Goal: Ask a question: Seek information or help from site administrators or community

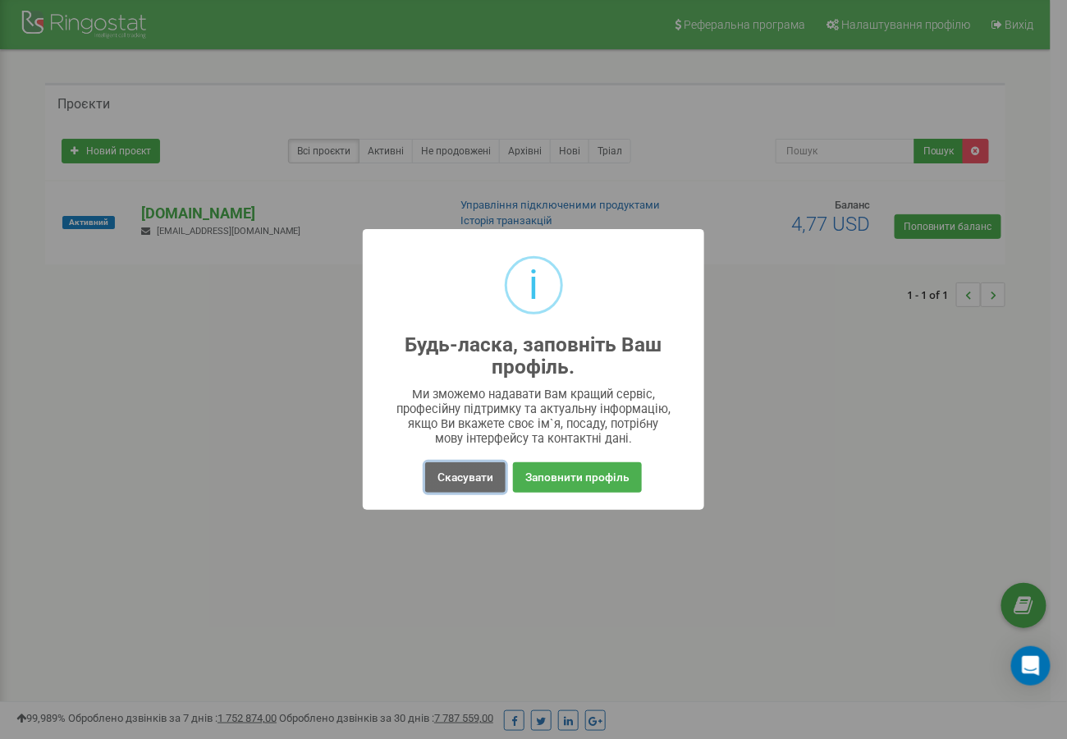
click at [441, 483] on button "Скасувати" at bounding box center [465, 477] width 80 height 30
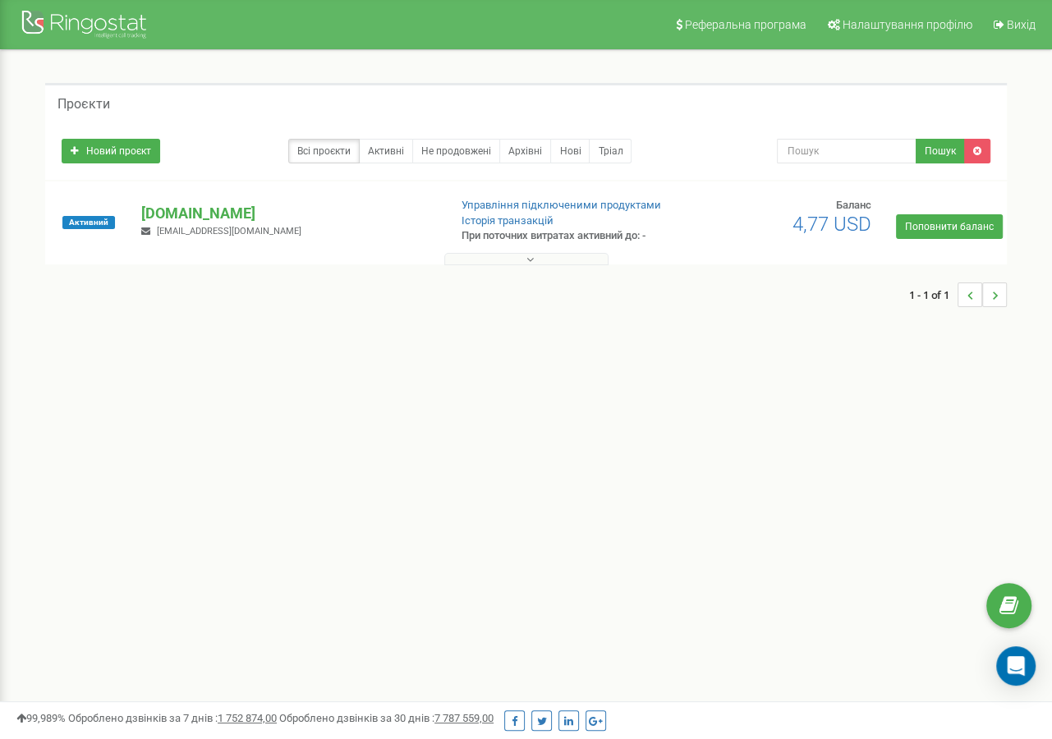
click at [523, 264] on button at bounding box center [526, 259] width 164 height 12
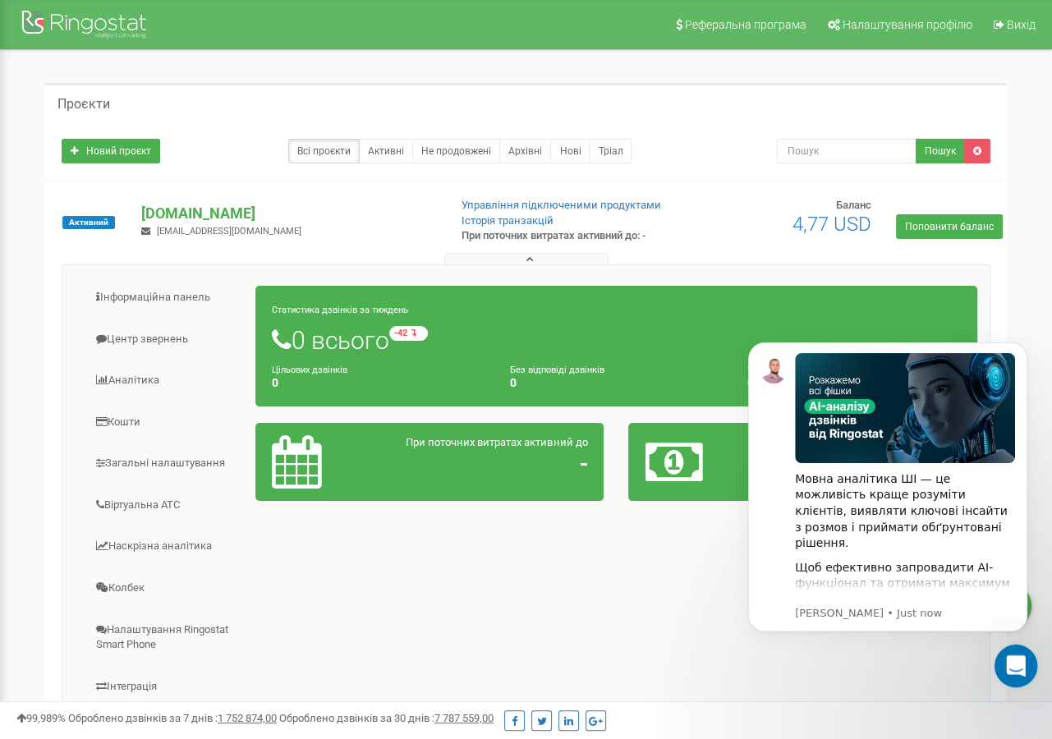
click at [1010, 672] on icon "Open Intercom Messenger" at bounding box center [1013, 663] width 27 height 27
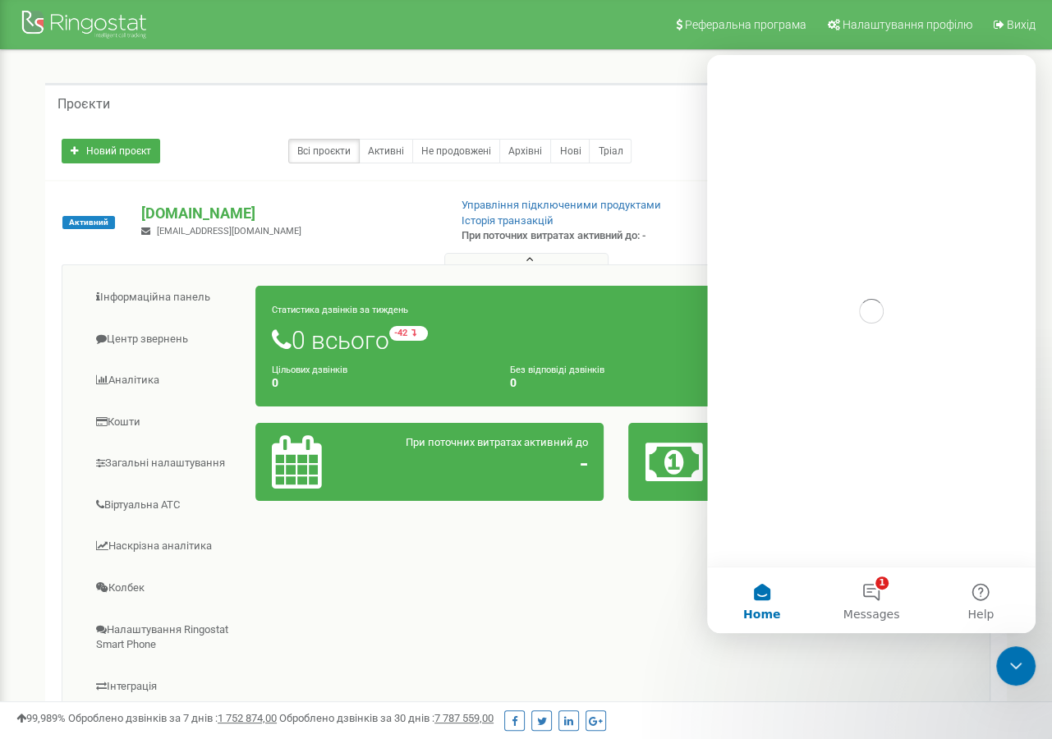
click at [423, 598] on div "Інформаційна панель Центр звернень Аналiтика Кошти" at bounding box center [526, 533] width 928 height 539
drag, startPoint x: 2028, startPoint y: 1309, endPoint x: 1030, endPoint y: 662, distance: 1188.8
click html
click at [1007, 661] on icon "Close Intercom Messenger" at bounding box center [1012, 663] width 11 height 7
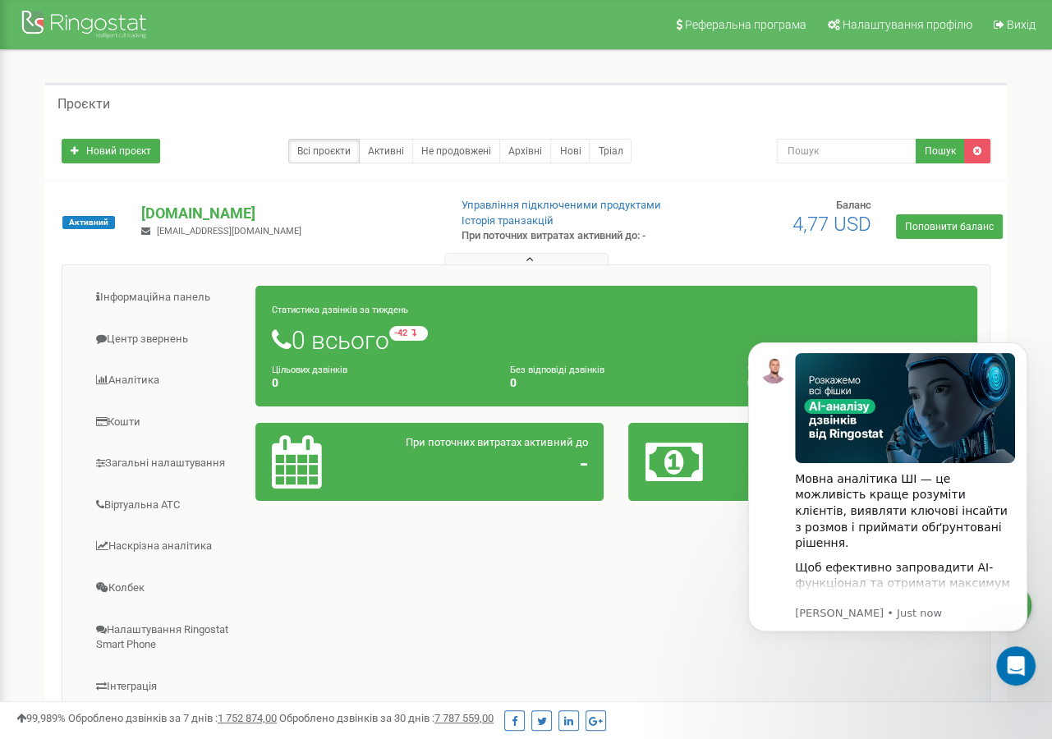
drag, startPoint x: 587, startPoint y: 525, endPoint x: 719, endPoint y: 539, distance: 132.9
click at [586, 525] on div "Інформаційна панель Центр звернень Аналiтика Кошти" at bounding box center [526, 533] width 928 height 539
click at [1011, 672] on icon "Open Intercom Messenger" at bounding box center [1013, 663] width 27 height 27
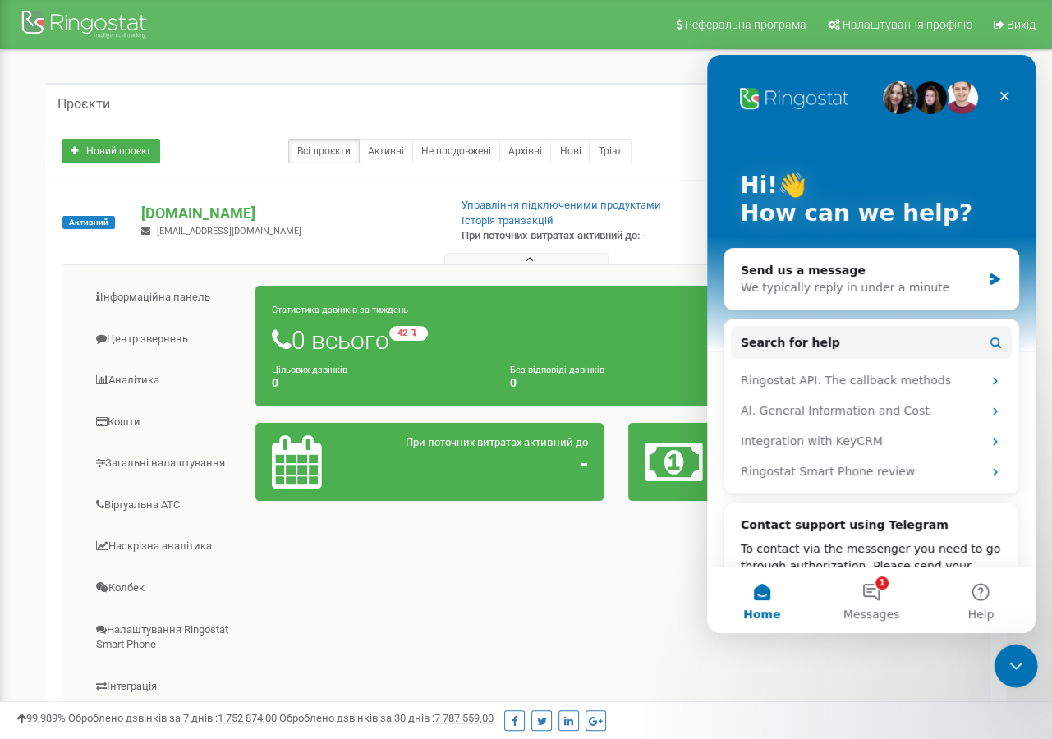
click at [1011, 672] on icon "Close Intercom Messenger" at bounding box center [1013, 663] width 20 height 20
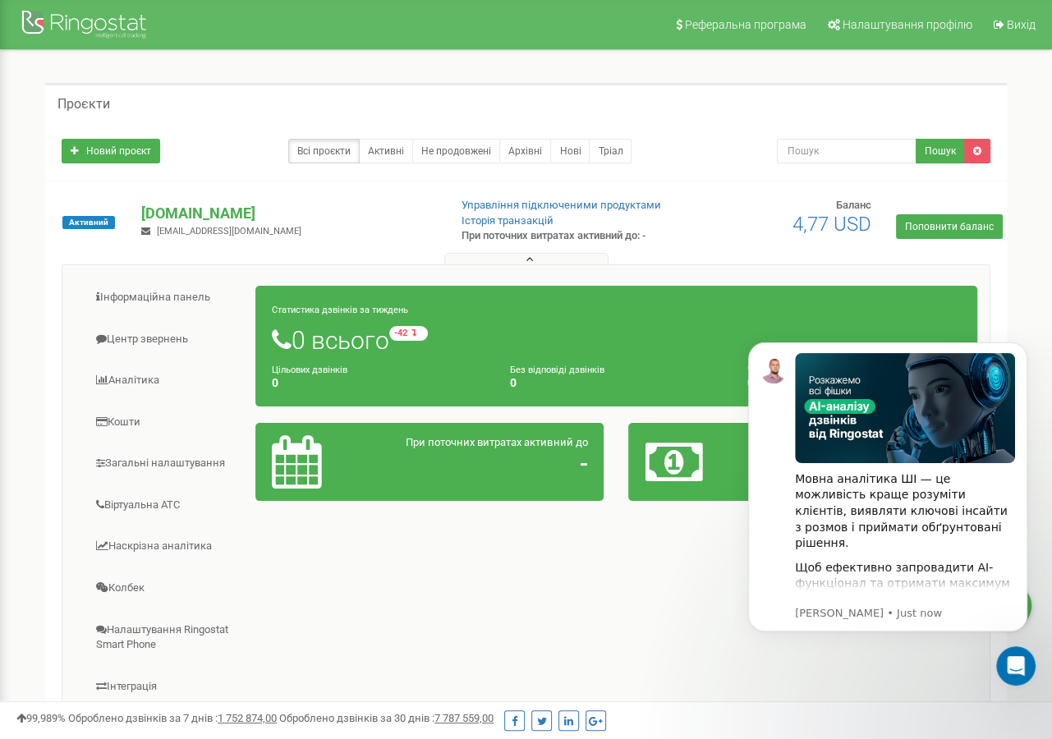
click at [508, 485] on div "При поточних витратах активний до -" at bounding box center [429, 461] width 341 height 53
click at [601, 433] on div "При поточних витратах активний до -" at bounding box center [429, 462] width 349 height 78
click at [614, 426] on div "При поточних витратах активний до -" at bounding box center [430, 462] width 374 height 94
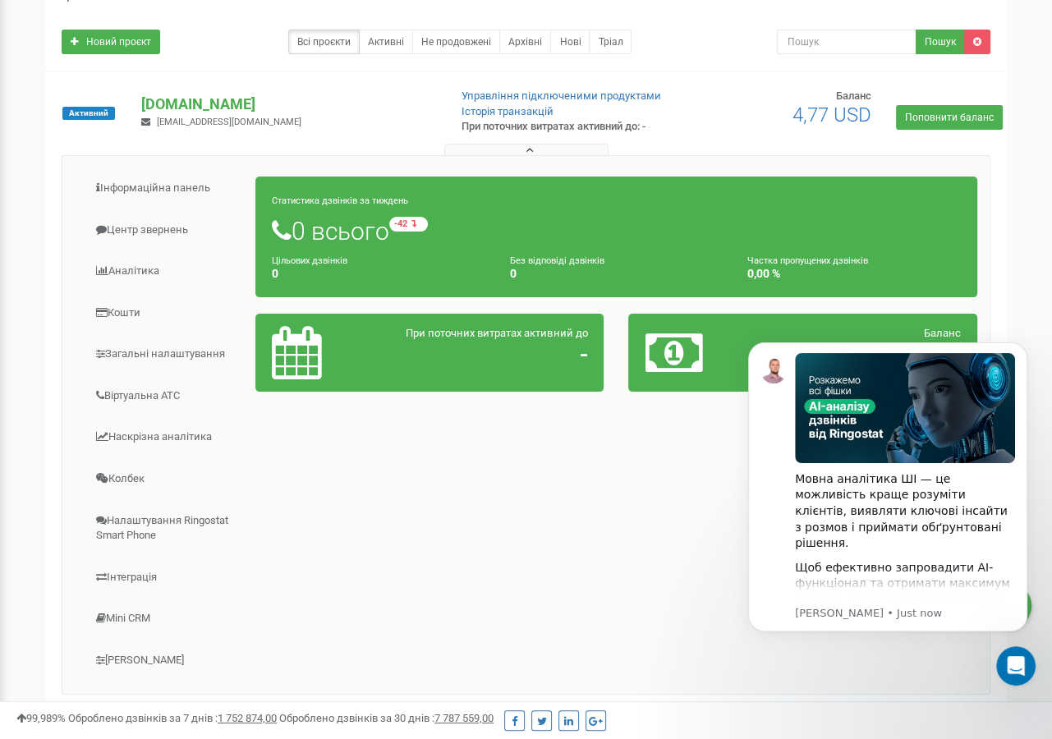
click at [614, 425] on div "Інформаційна панель Центр звернень Аналiтика Кошти" at bounding box center [526, 424] width 928 height 539
click at [1009, 662] on icon "Open Intercom Messenger" at bounding box center [1013, 663] width 27 height 27
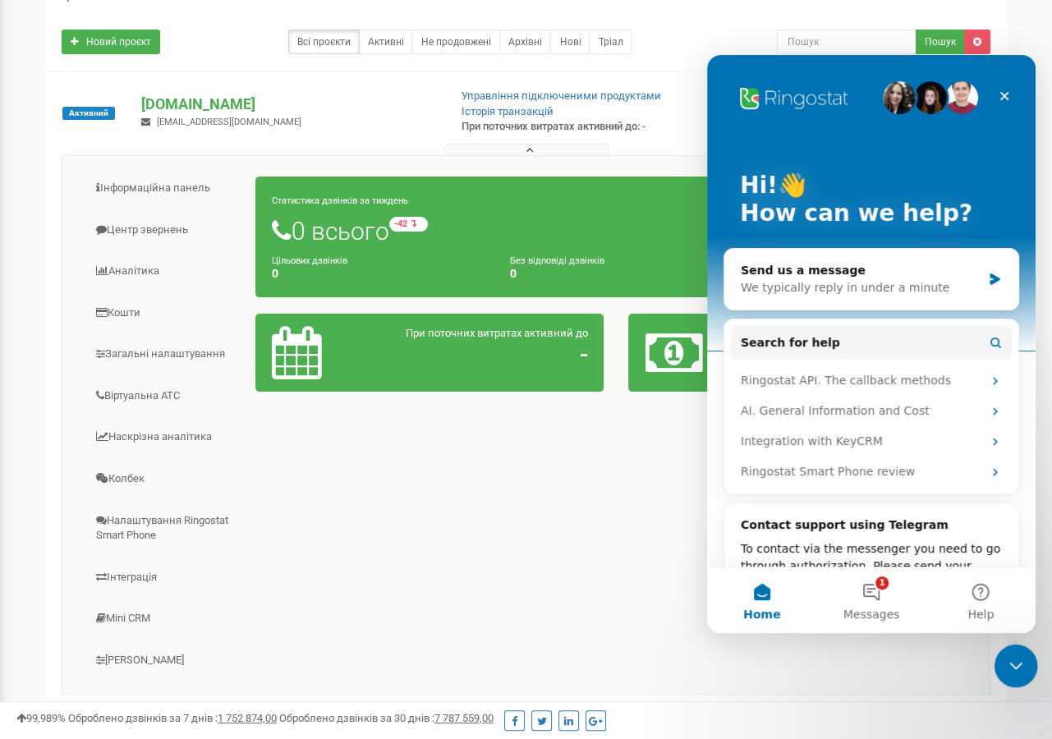
click at [1009, 662] on icon "Close Intercom Messenger" at bounding box center [1012, 663] width 11 height 7
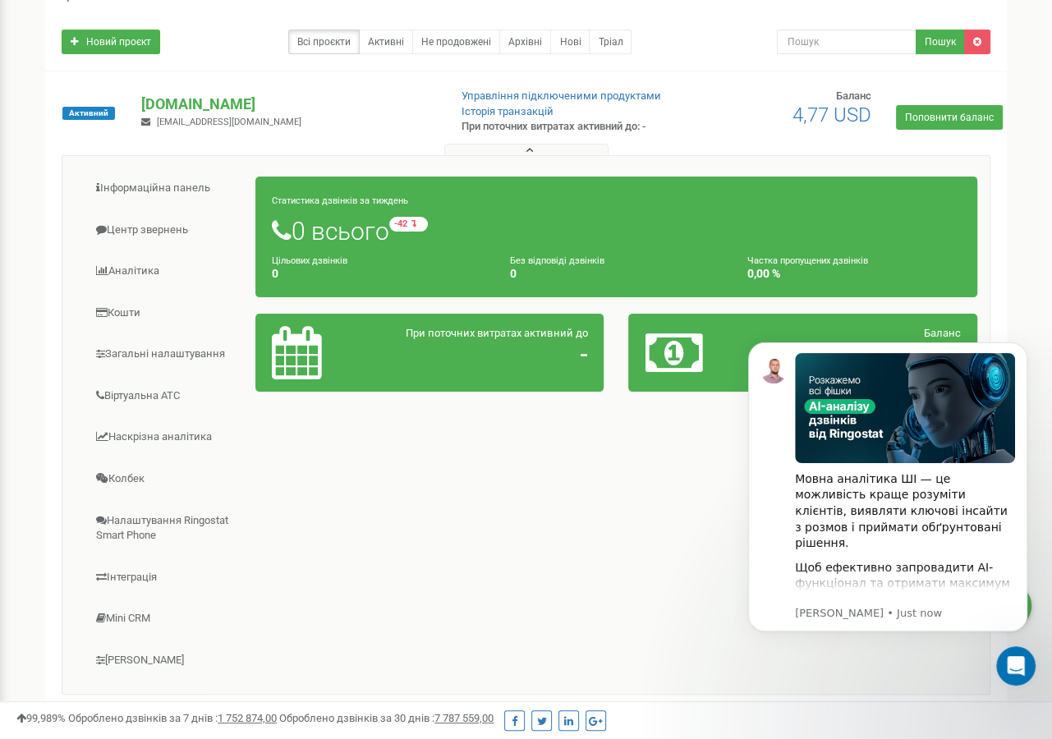
scroll to position [0, 0]
click at [580, 516] on div "Інформаційна панель Центр звернень Аналiтика Кошти" at bounding box center [526, 424] width 928 height 539
click at [130, 227] on link "Центр звернень" at bounding box center [165, 230] width 181 height 40
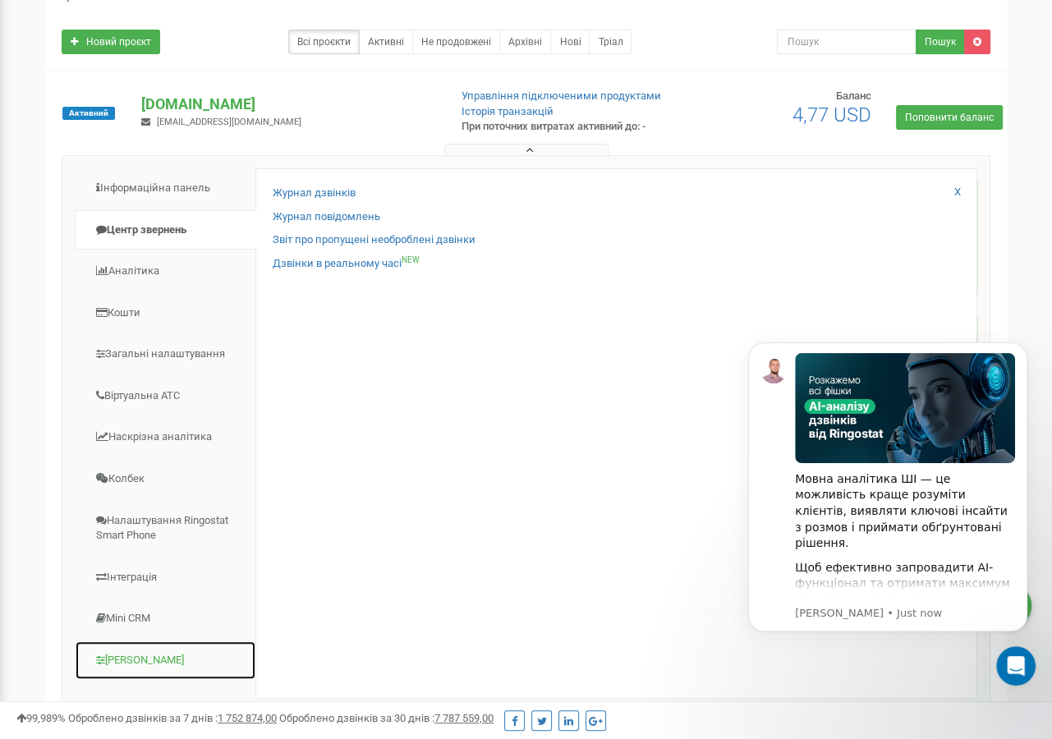
click at [135, 654] on link "Коллтрекінг" at bounding box center [165, 660] width 181 height 40
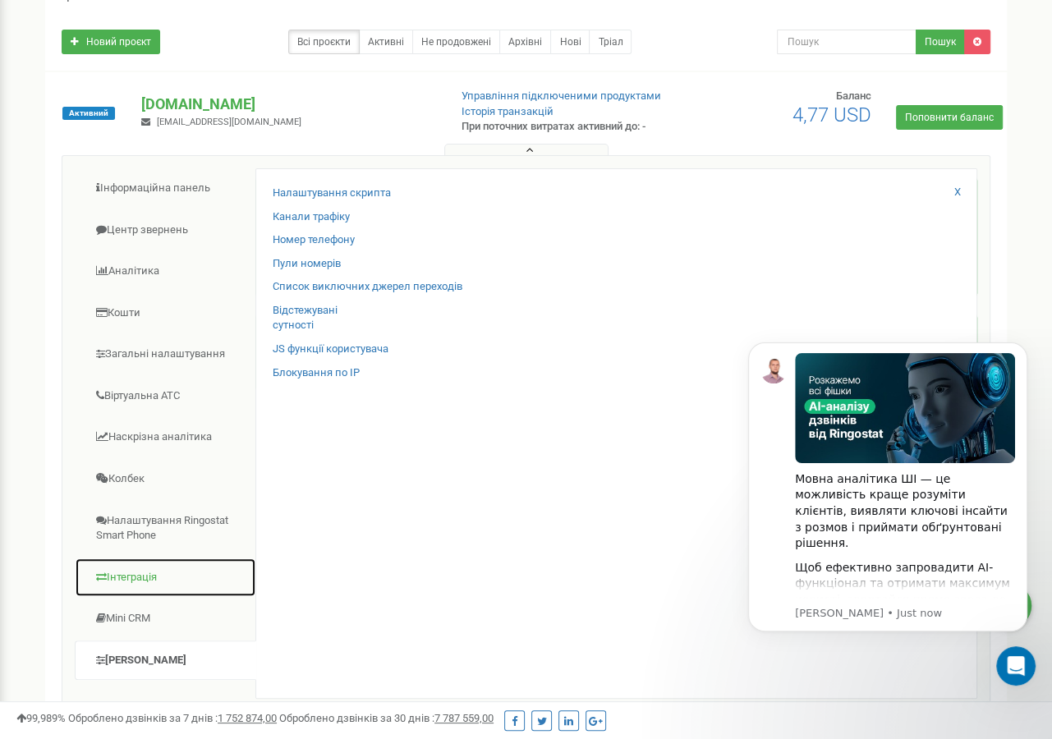
click at [144, 563] on link "Інтеграція" at bounding box center [165, 577] width 181 height 40
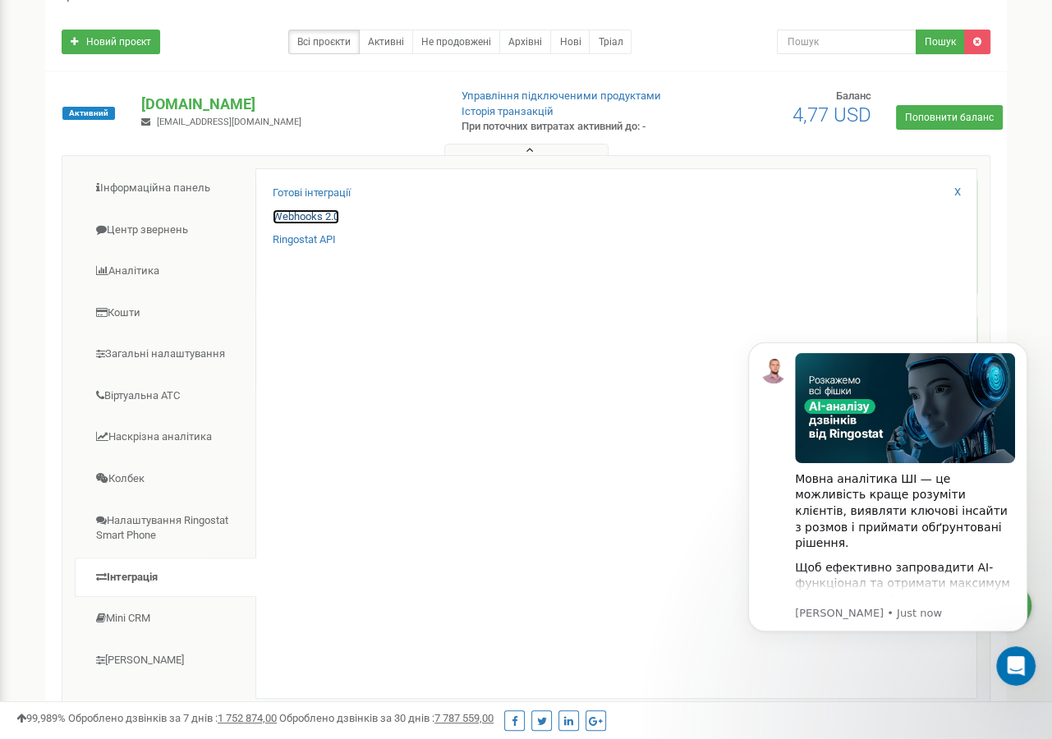
click at [307, 216] on link "Webhooks 2.0" at bounding box center [306, 217] width 66 height 16
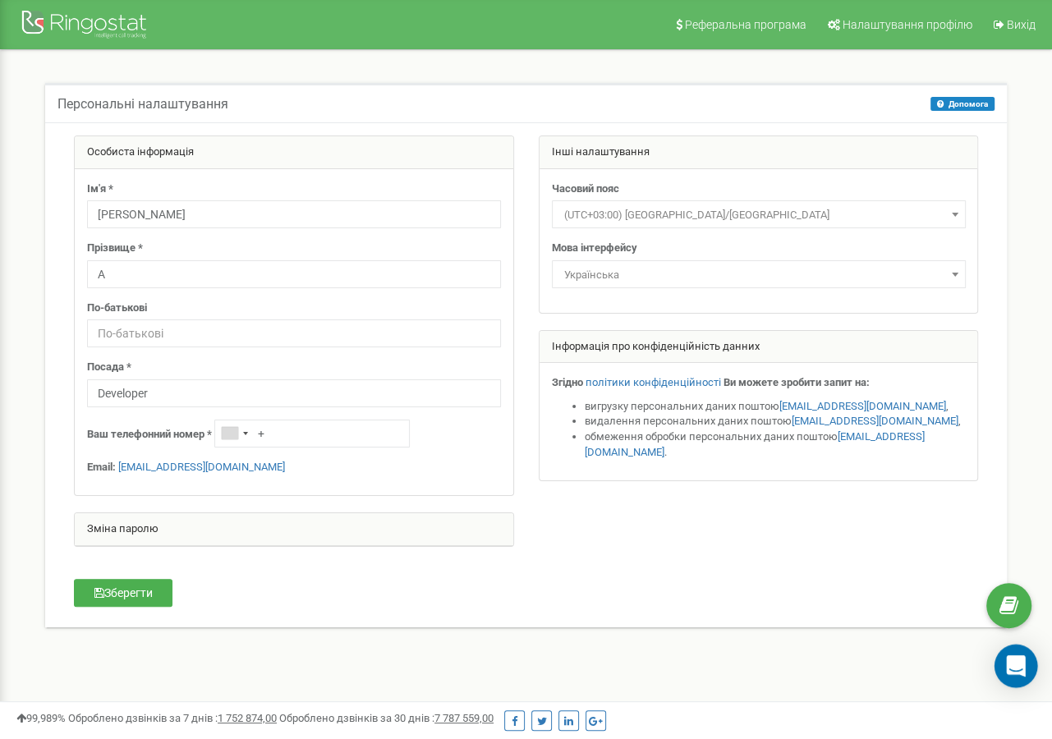
click at [1008, 680] on div "Open Intercom Messenger" at bounding box center [1016, 666] width 44 height 44
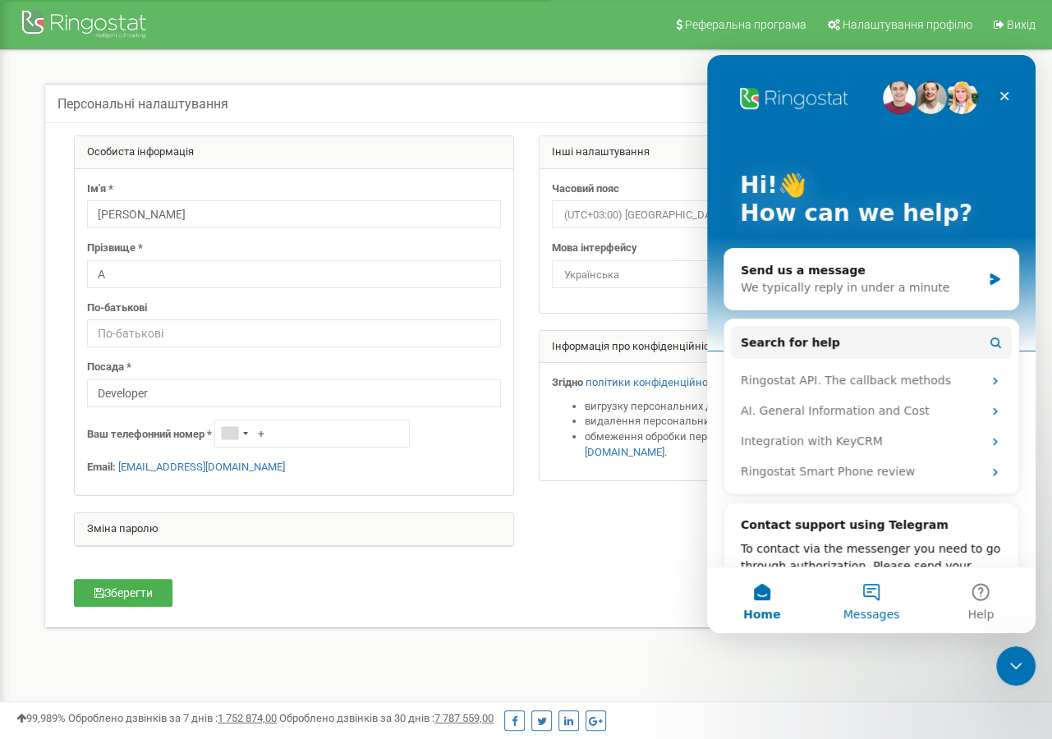
click at [899, 607] on button "Messages" at bounding box center [870, 600] width 109 height 66
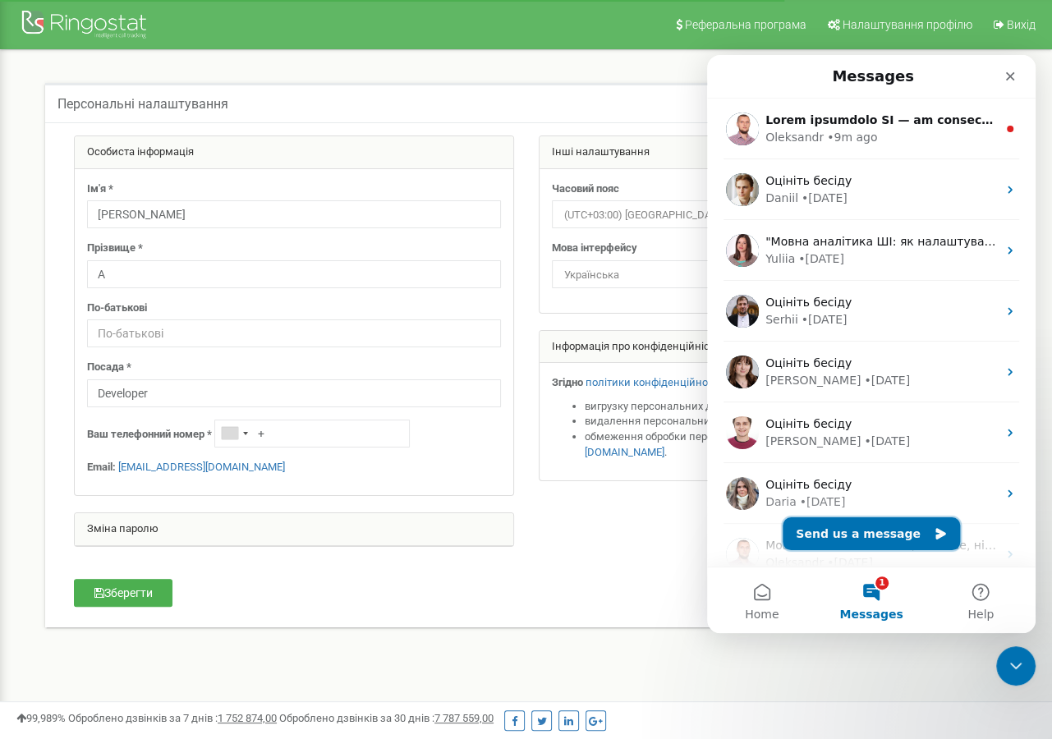
click at [861, 529] on button "Send us a message" at bounding box center [870, 533] width 177 height 33
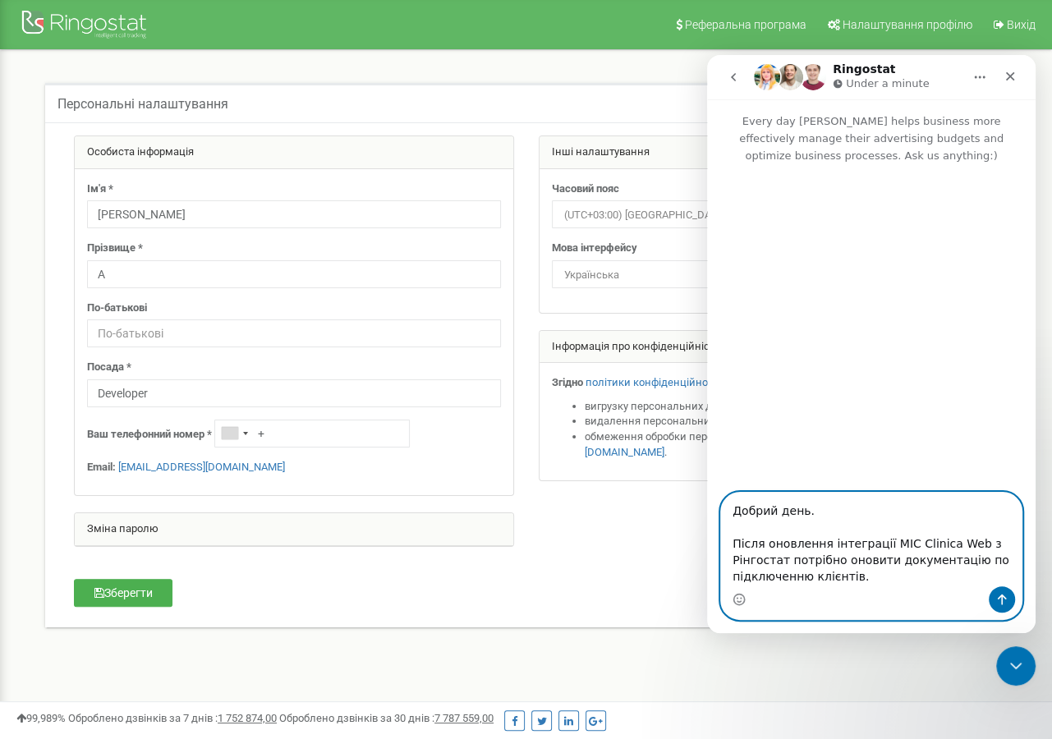
click at [786, 576] on textarea "Добрий день. Після оновлення інтеграції МІС Clinica Web з Рінгостат потрібно он…" at bounding box center [871, 540] width 300 height 94
click at [878, 584] on textarea "Добрий день. Після оновлення інтеграції МІС Clinica Web з Рінгостат потрібно он…" at bounding box center [871, 540] width 300 height 94
paste textarea "[URL][DOMAIN_NAME]"
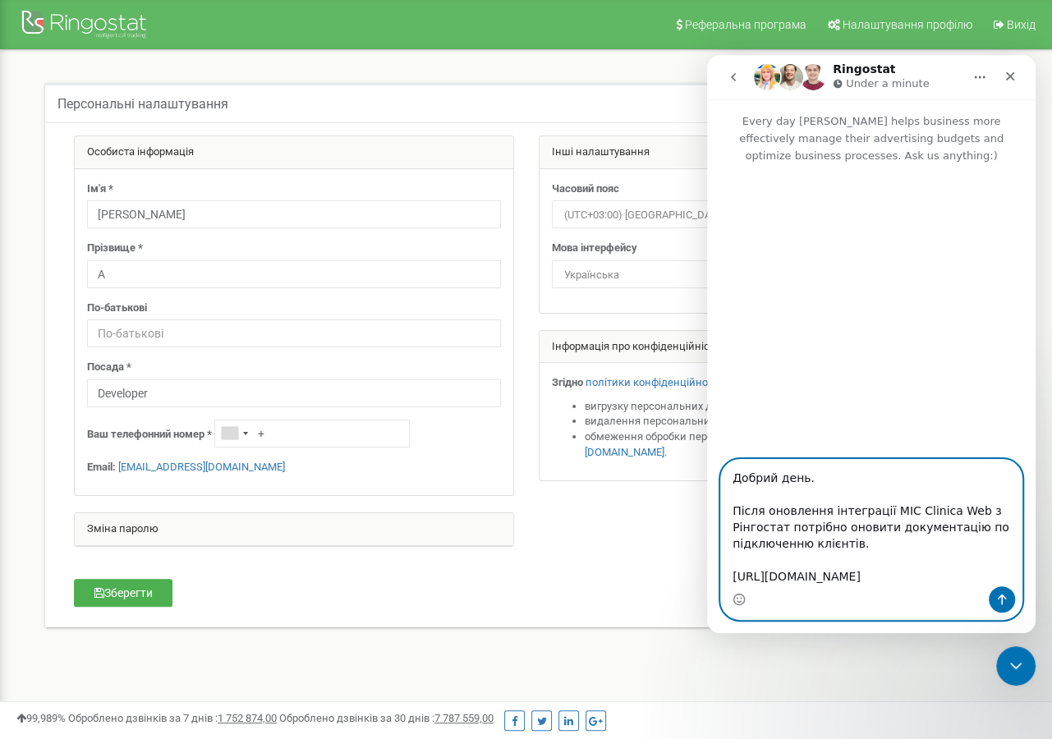
click at [867, 507] on textarea "Добрий день. Після оновлення інтеграції МІС Clinica Web з Рінгостат потрібно он…" at bounding box center [871, 523] width 300 height 126
click at [869, 499] on textarea "Добрий день. Після оновлення інтеграції МІС Clinica Web з Рінгостат потрібно он…" at bounding box center [871, 523] width 300 height 126
click at [830, 582] on textarea "Добрий день. Після оновлення інтеграції МІС Clinica Web з Рінгостат потрібно он…" at bounding box center [871, 523] width 300 height 126
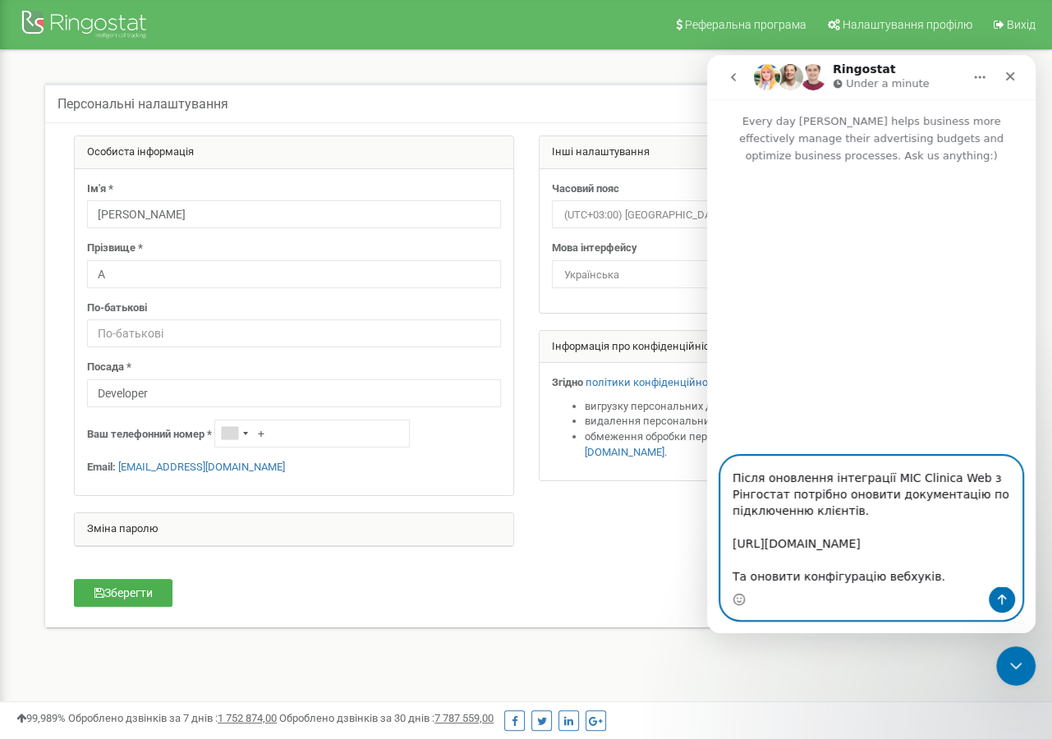
scroll to position [110, 0]
type textarea "Добрий день. Після оновлення інтеграції МІС Clinica Web з Рінгостат потрібно он…"
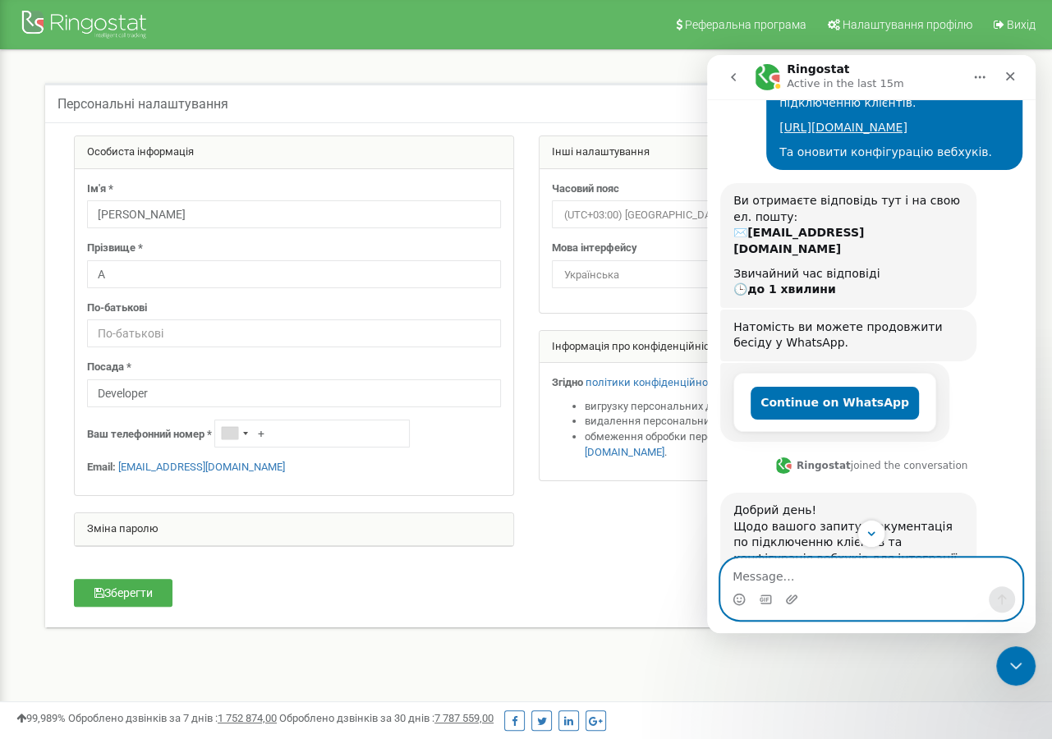
scroll to position [389, 0]
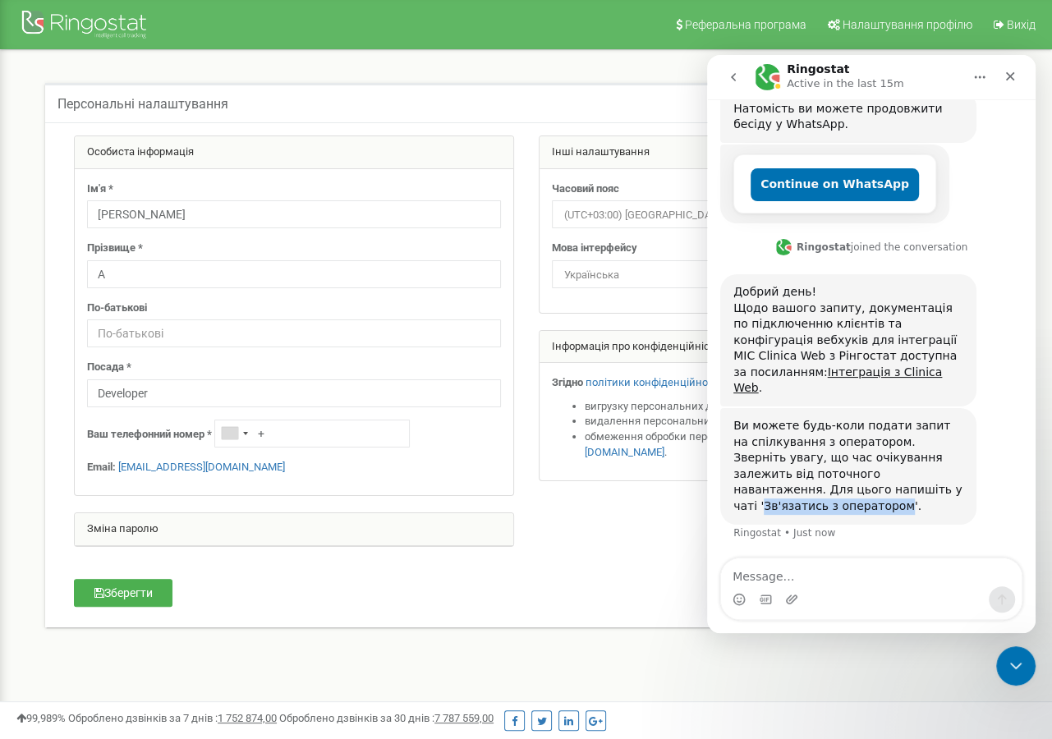
drag, startPoint x: 736, startPoint y: 507, endPoint x: 866, endPoint y: 505, distance: 129.7
click at [866, 505] on div "Ви можете будь-коли подати запит на спілкування з оператором. Зверніть увагу, щ…" at bounding box center [848, 466] width 230 height 97
copy div "Зв'язатись з оператором"
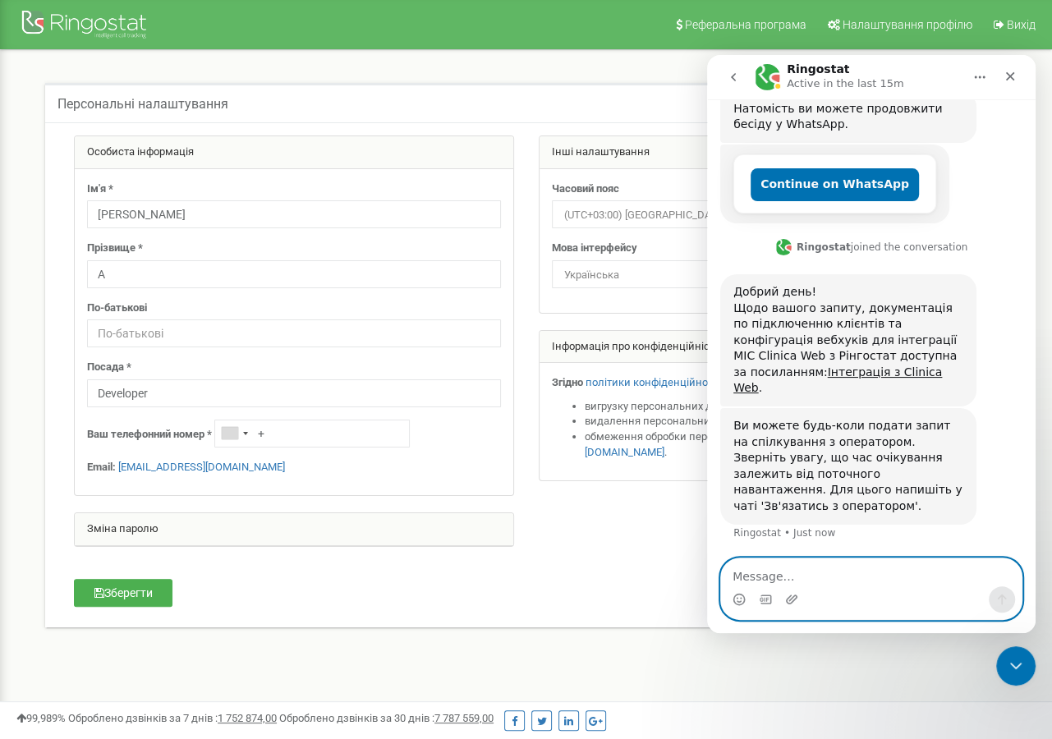
click at [823, 567] on textarea "Message…" at bounding box center [871, 572] width 300 height 28
paste textarea "Зв'язатись з оператором"
type textarea "Зв'язатись з оператором"
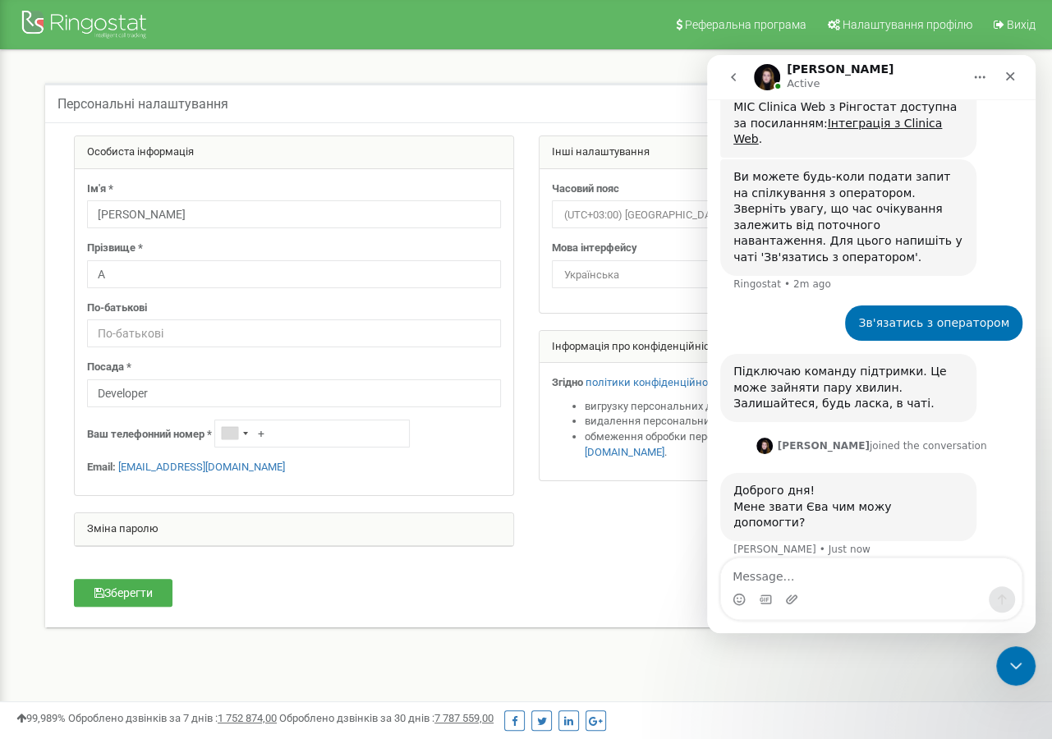
scroll to position [638, 0]
click at [828, 578] on textarea "Message…" at bounding box center [871, 572] width 300 height 28
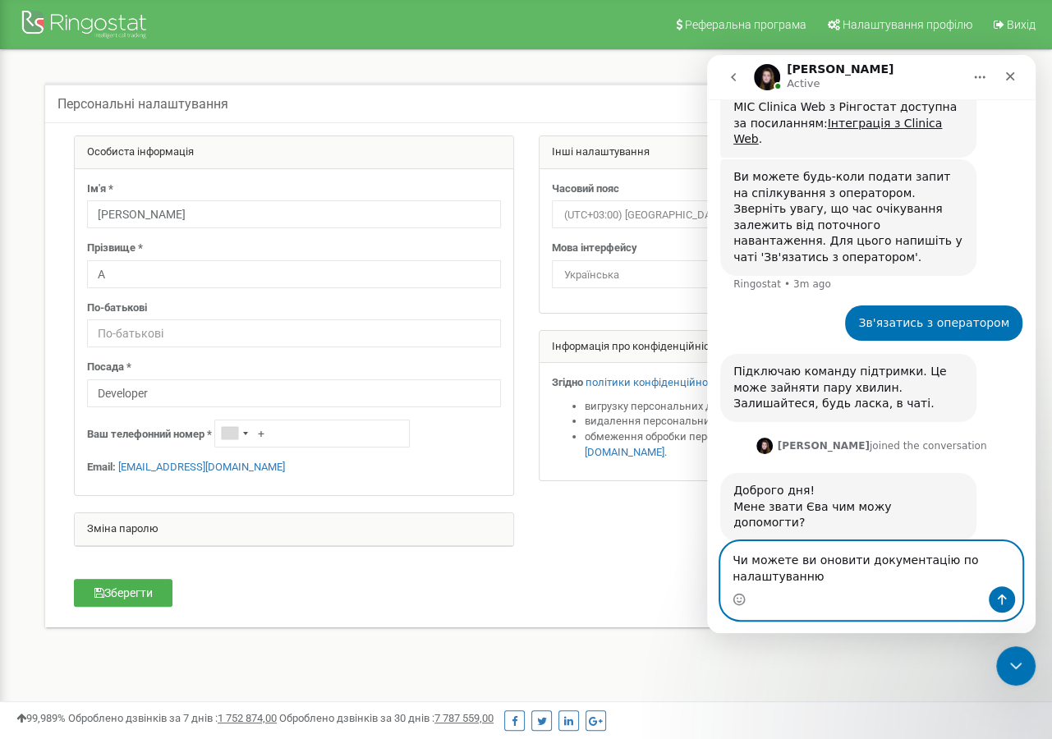
scroll to position [654, 0]
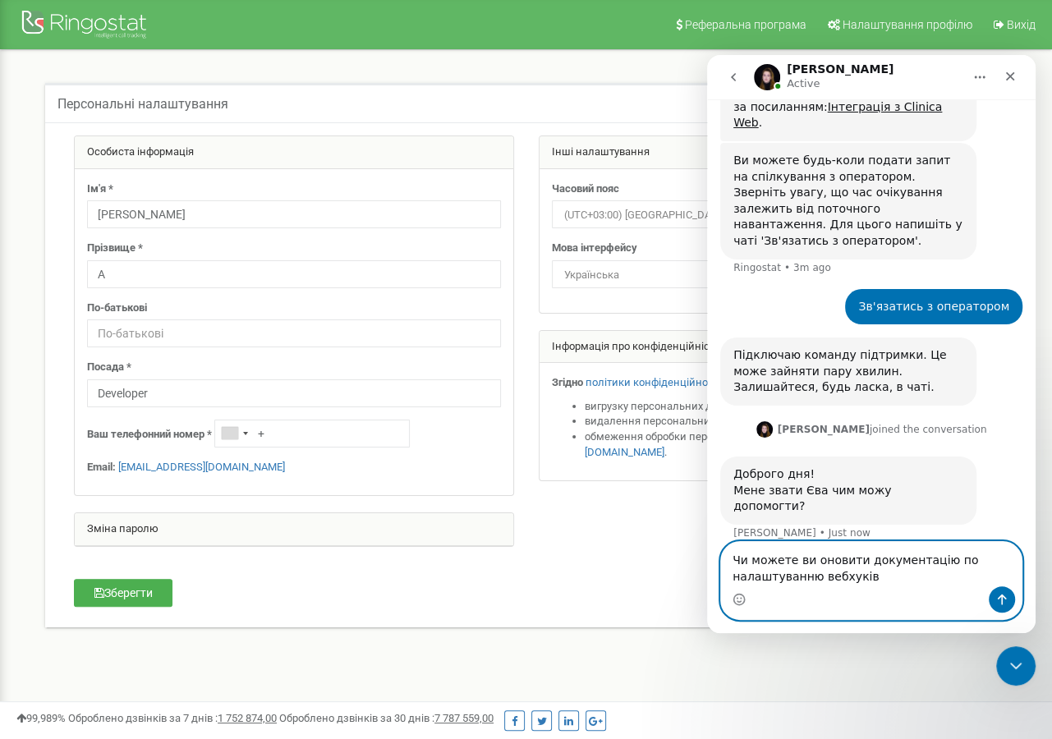
type textarea "Чи можете ви оновити документацію по налаштуванню вебхуків?"
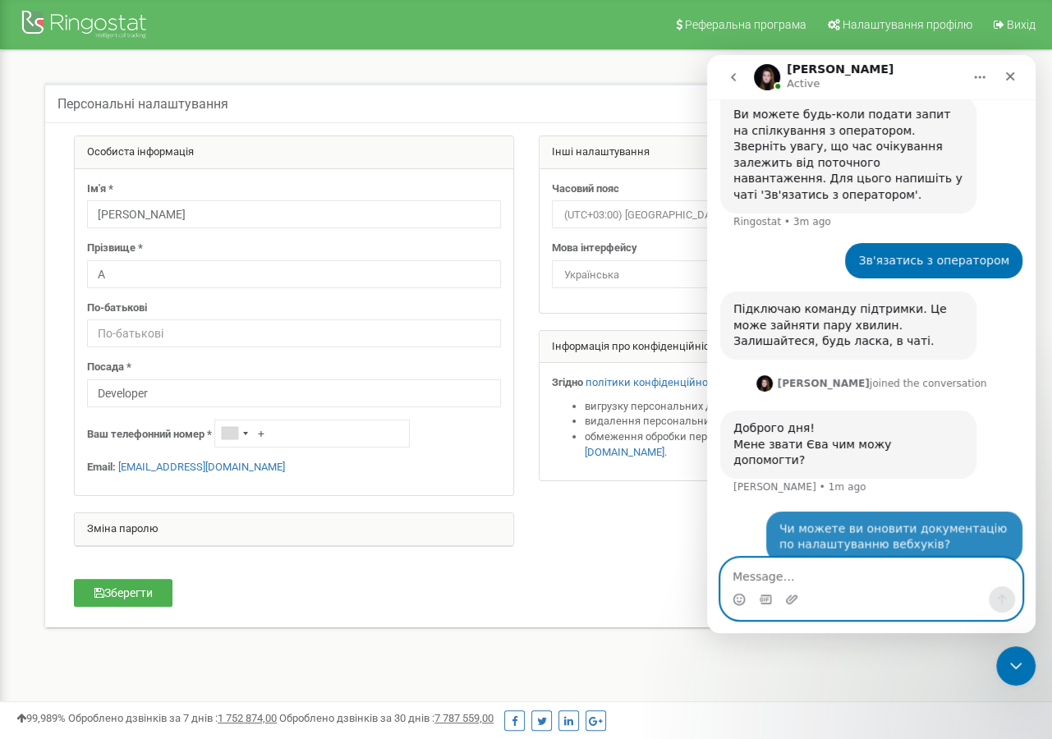
scroll to position [704, 0]
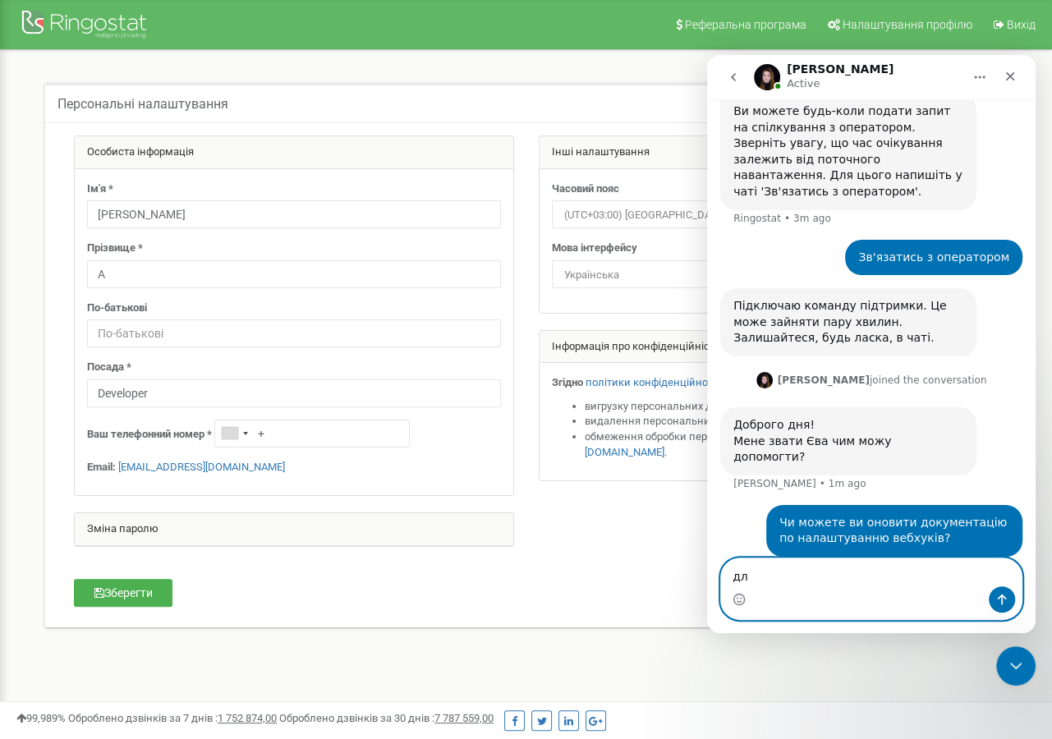
type textarea "д"
paste textarea "[URL][DOMAIN_NAME]"
type textarea "[URL][DOMAIN_NAME]"
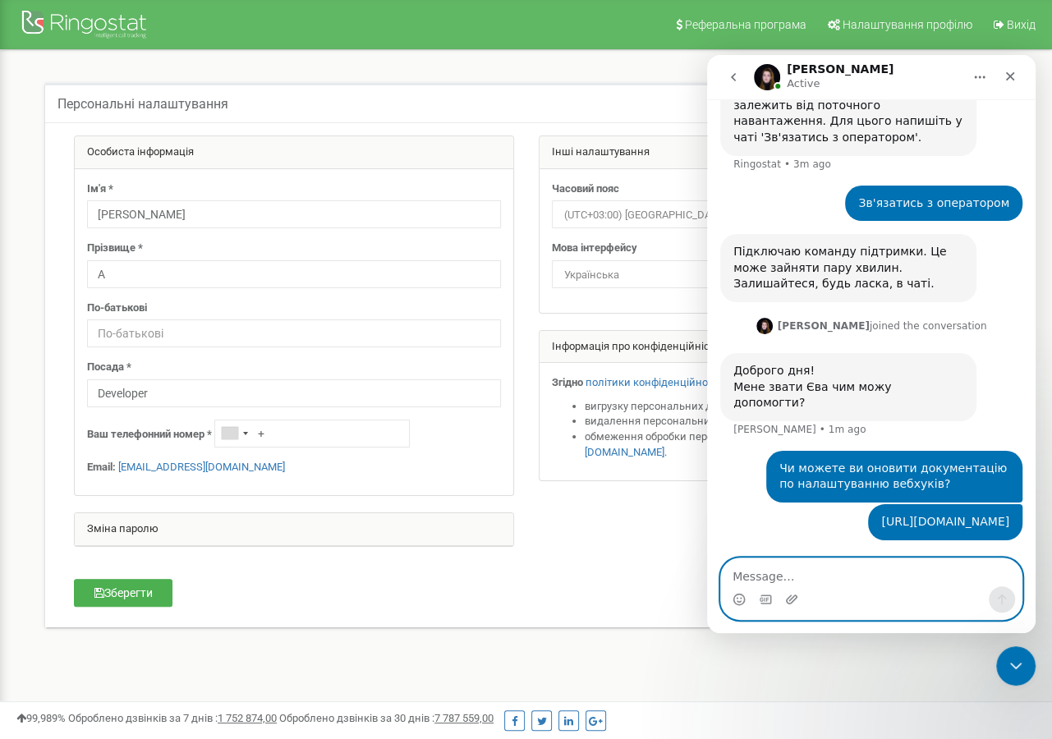
scroll to position [804, 0]
click at [768, 80] on img "Intercom messenger" at bounding box center [767, 77] width 26 height 26
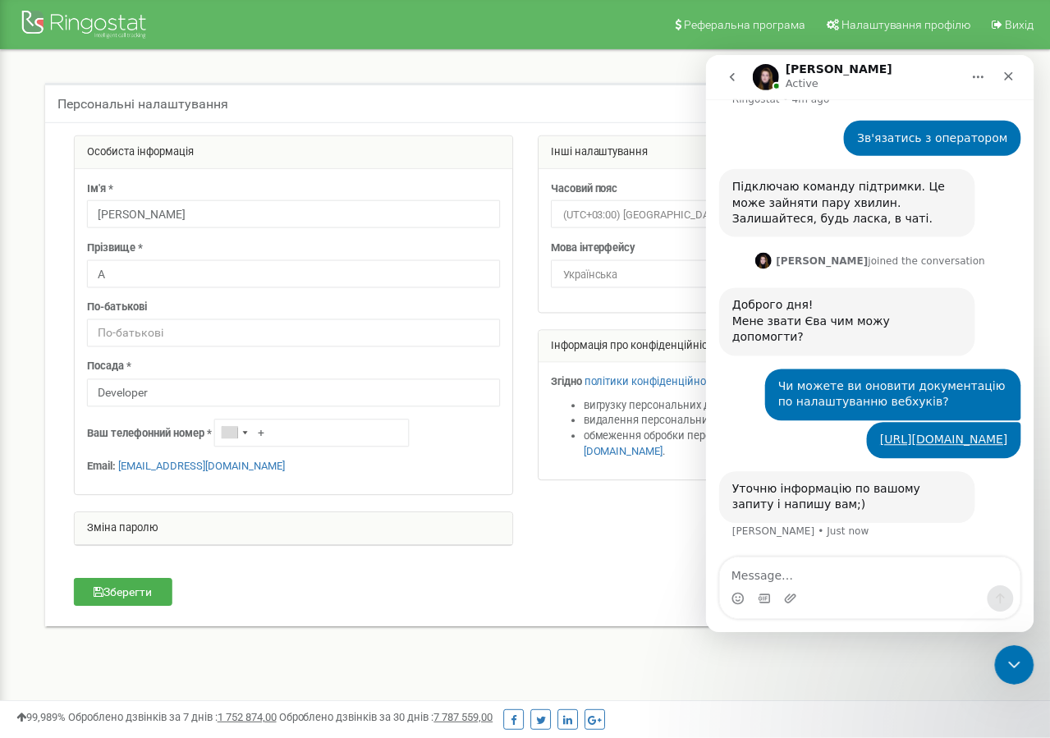
scroll to position [870, 0]
click at [721, 369] on div "Чи можете ви оновити документацію по налаштуванню вебхуків? [PERSON_NAME] • 7m …" at bounding box center [871, 395] width 302 height 53
click at [766, 73] on img "Intercom messenger" at bounding box center [764, 75] width 26 height 26
click at [731, 76] on icon "go back" at bounding box center [730, 75] width 13 height 13
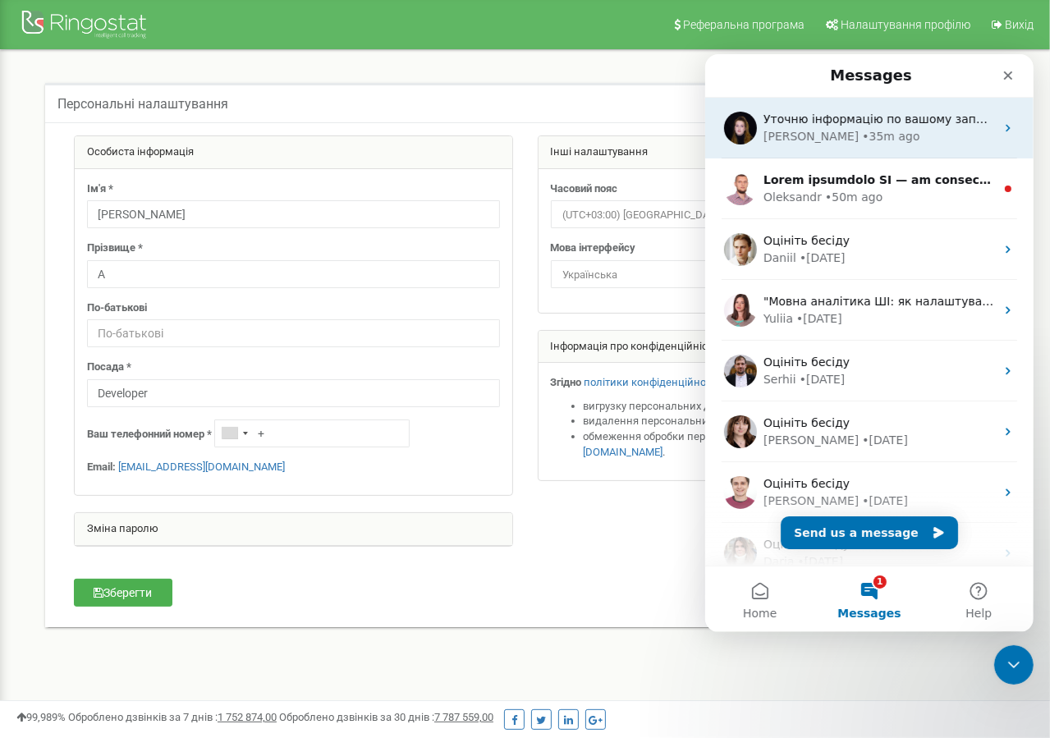
scroll to position [0, 0]
click at [839, 121] on span "Уточню інформацію по вашому запиту і напишу вам;)" at bounding box center [925, 118] width 325 height 13
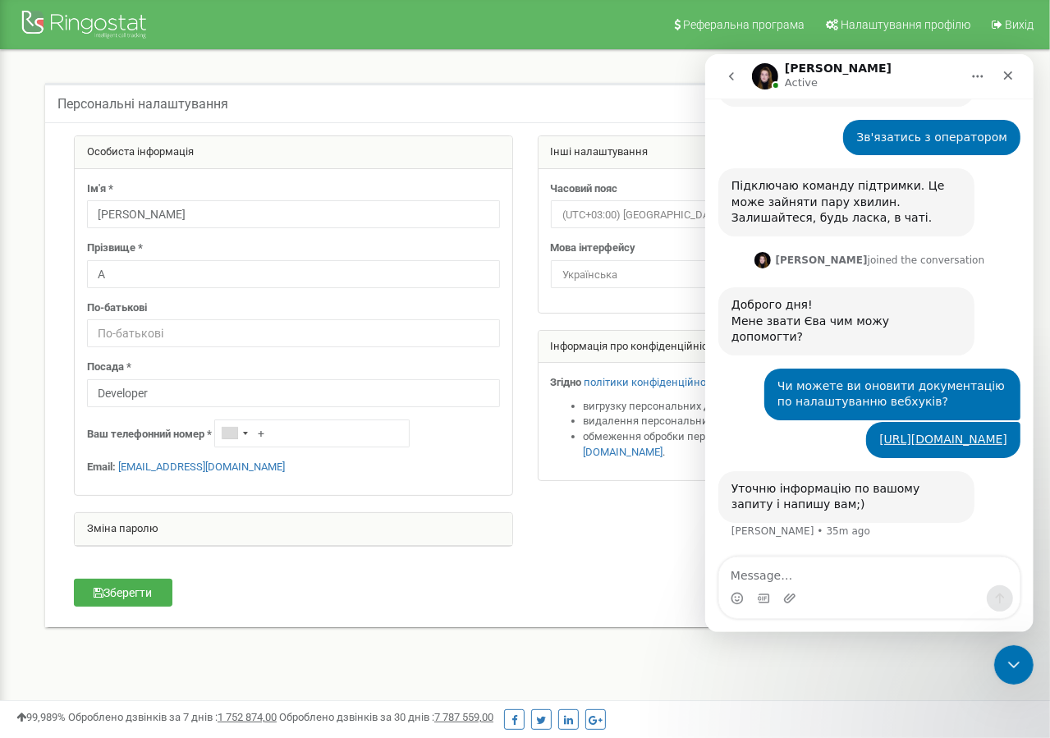
scroll to position [854, 0]
